Goal: Information Seeking & Learning: Learn about a topic

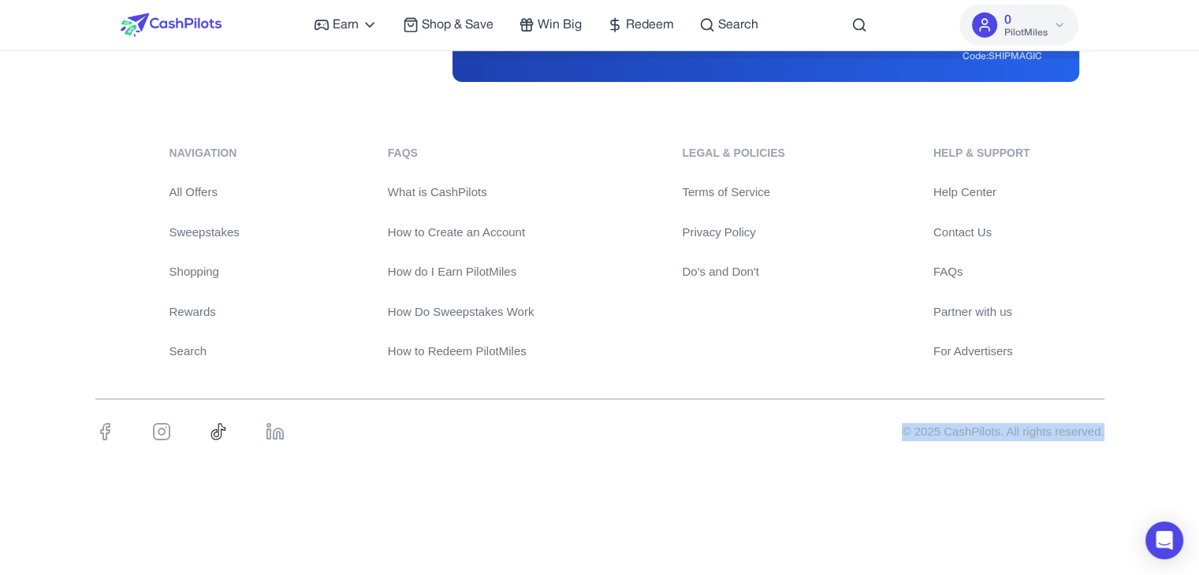
click at [198, 268] on link "Shopping" at bounding box center [204, 272] width 70 height 18
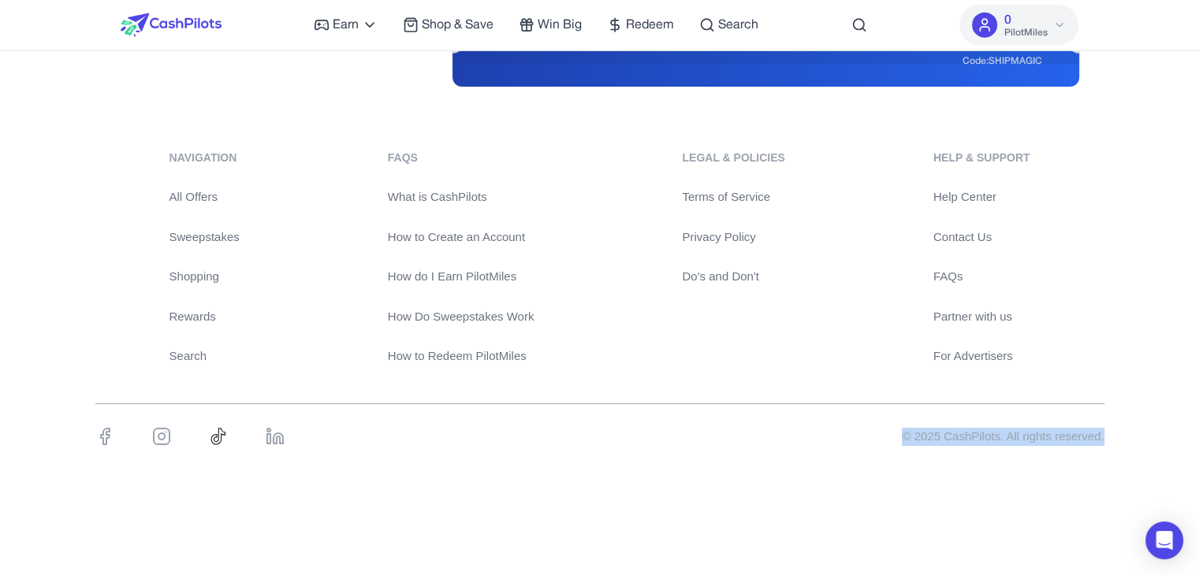
scroll to position [3963, 0]
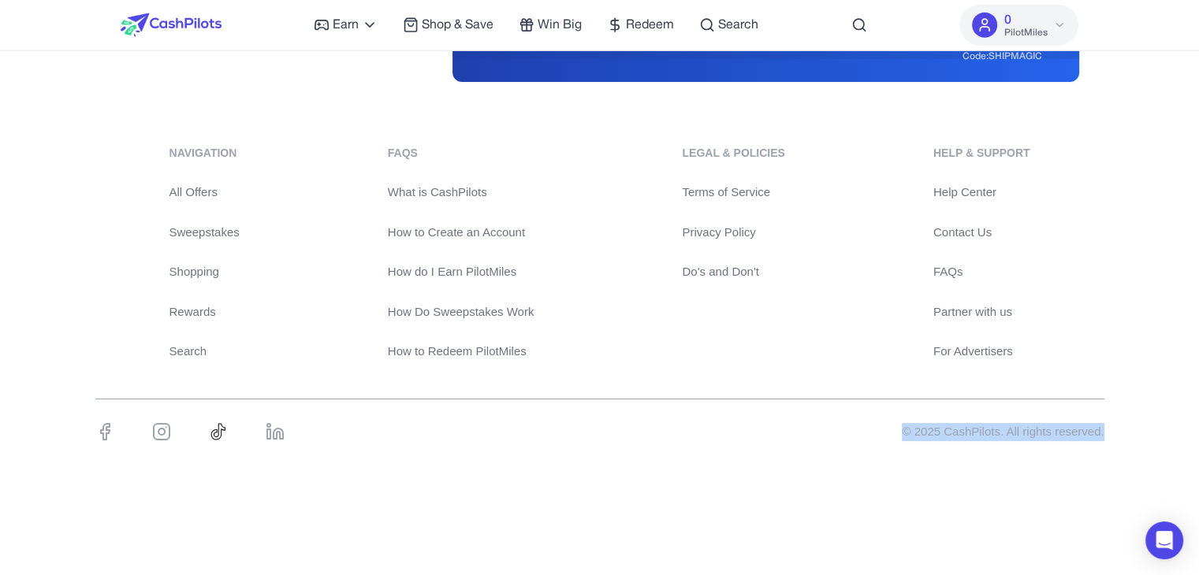
click at [195, 268] on link "Shopping" at bounding box center [204, 272] width 70 height 18
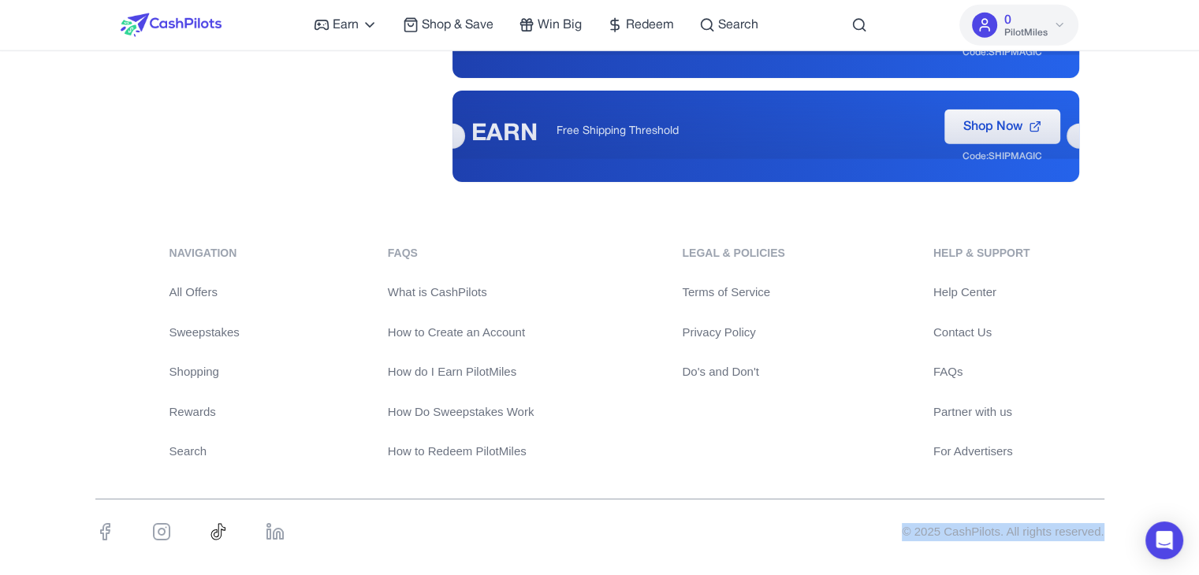
scroll to position [3963, 0]
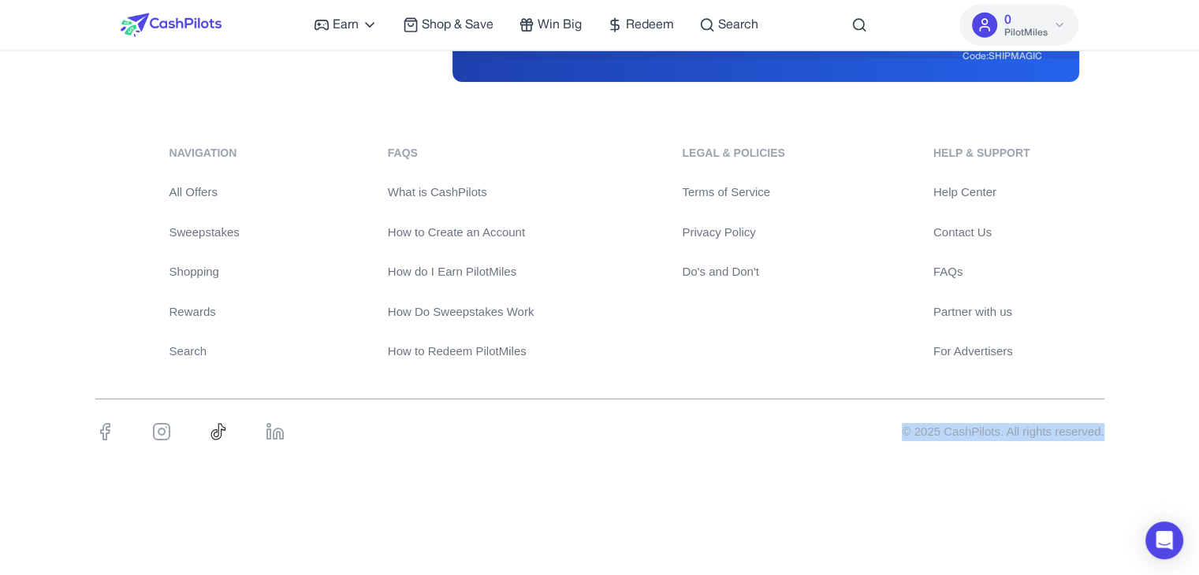
click at [187, 348] on link "Search" at bounding box center [204, 352] width 70 height 18
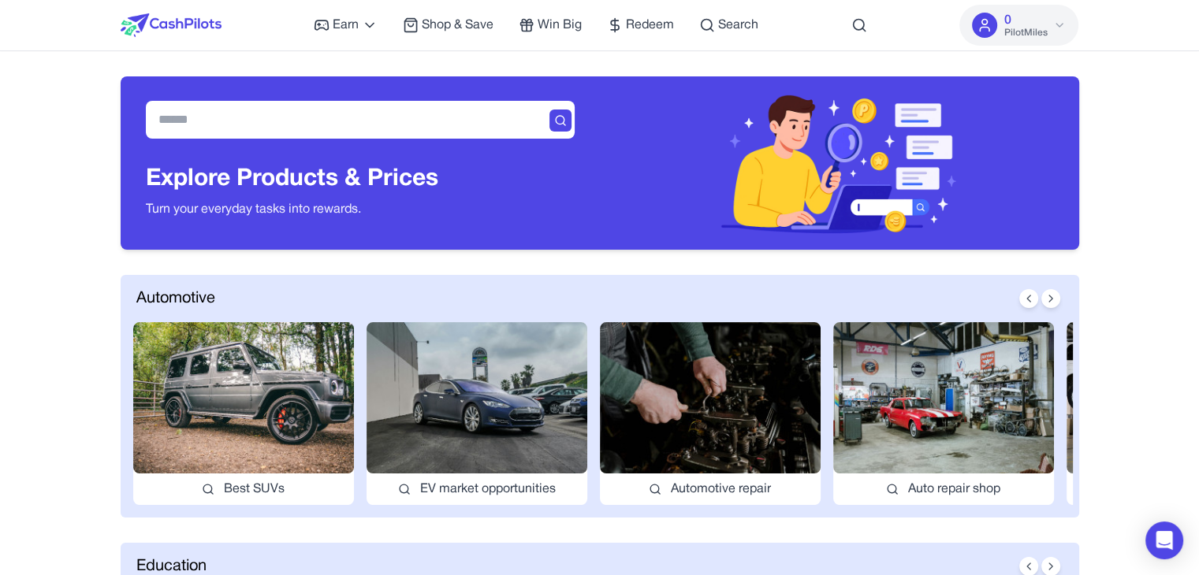
scroll to position [570, 0]
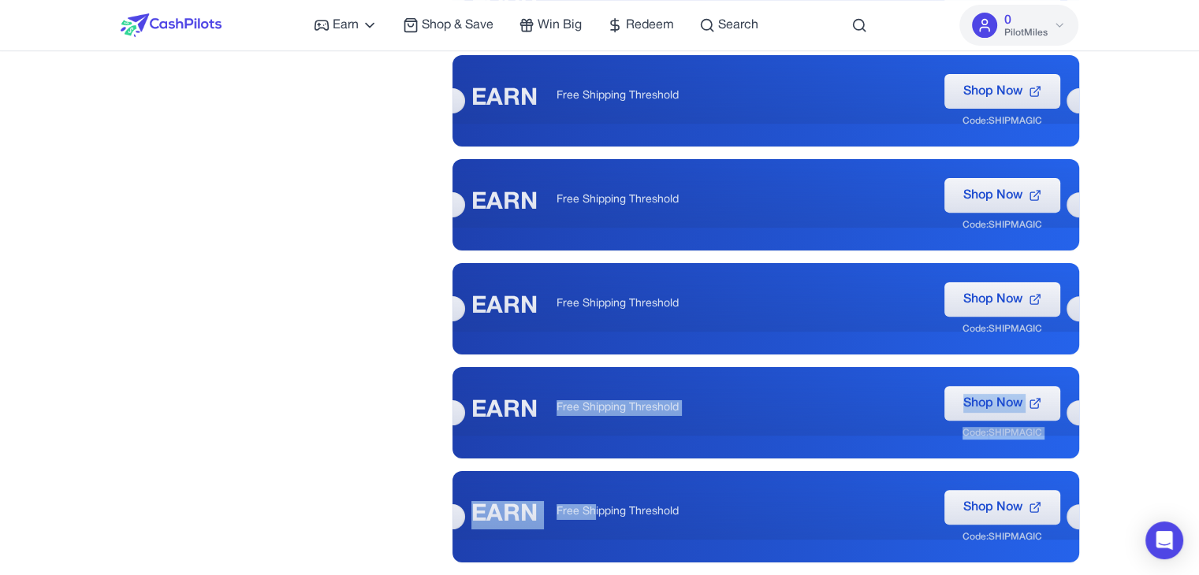
drag, startPoint x: 552, startPoint y: 461, endPoint x: 596, endPoint y: 466, distance: 43.6
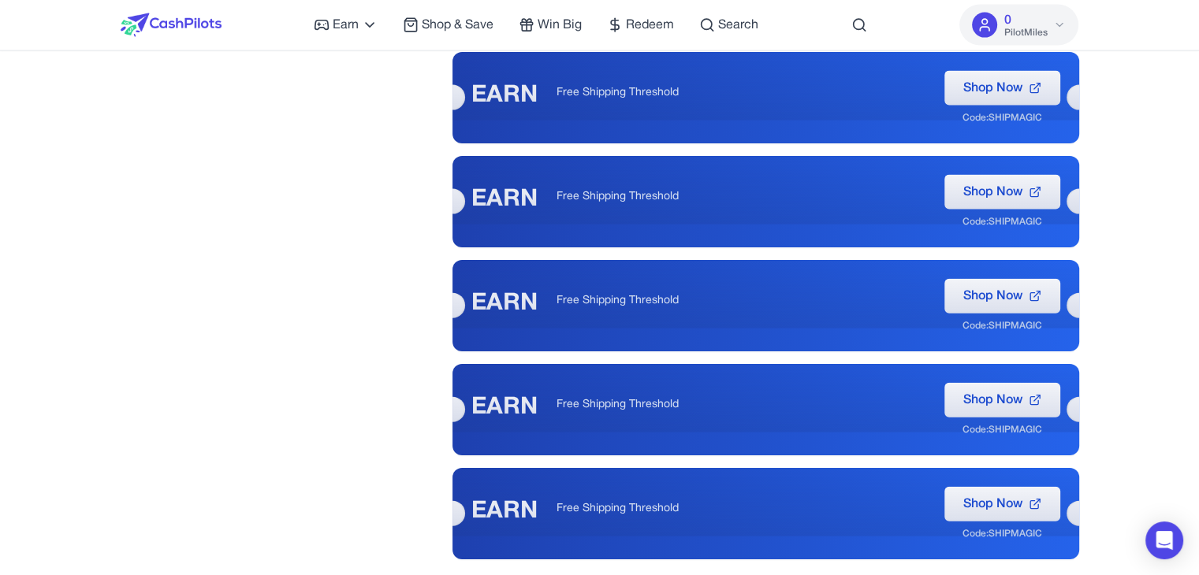
scroll to position [3963, 0]
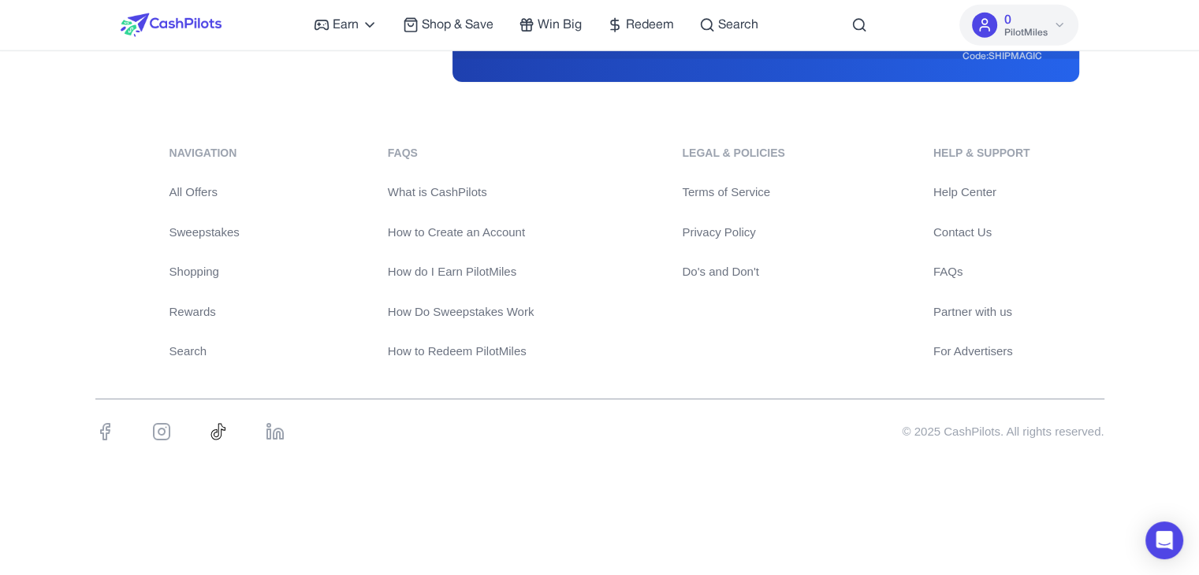
click at [186, 152] on div "navigation" at bounding box center [204, 153] width 70 height 17
click at [478, 185] on link "What is CashPilots" at bounding box center [461, 193] width 147 height 18
